Goal: Find contact information: Find contact information

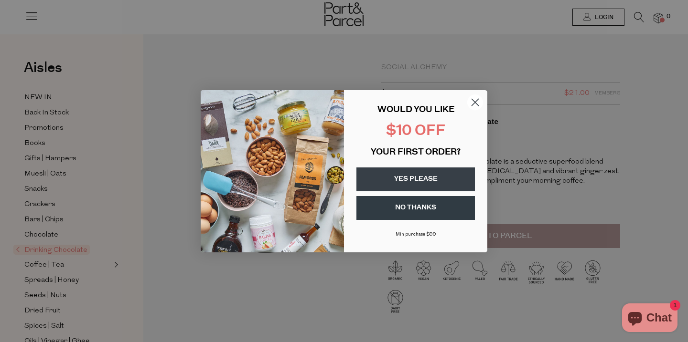
click at [474, 102] on icon "Close dialog" at bounding box center [475, 102] width 7 height 7
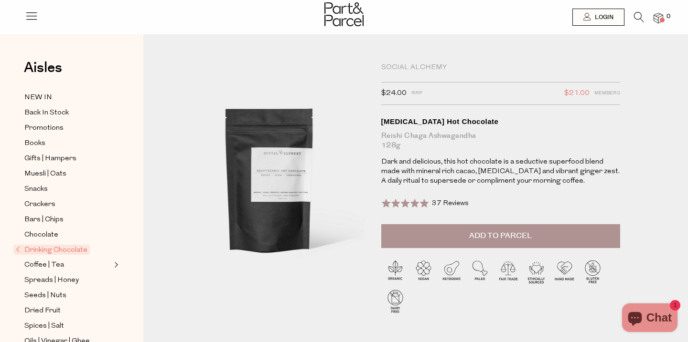
click at [327, 15] on img at bounding box center [343, 14] width 39 height 24
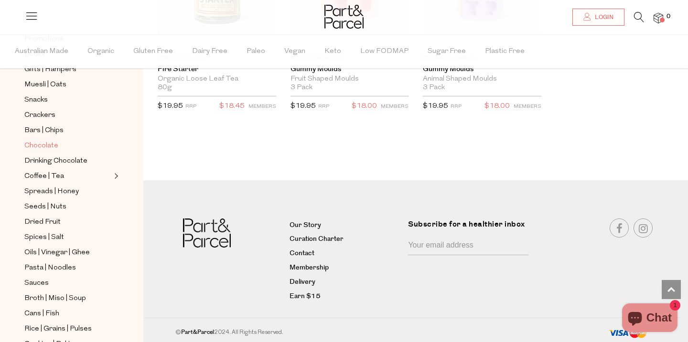
scroll to position [169, 0]
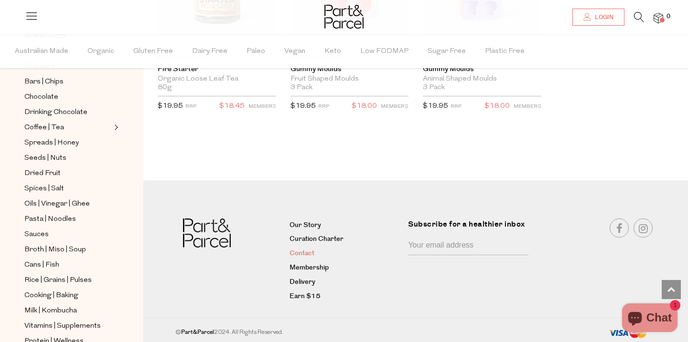
click at [304, 251] on link "Contact" at bounding box center [344, 253] width 111 height 11
